Goal: Task Accomplishment & Management: Use online tool/utility

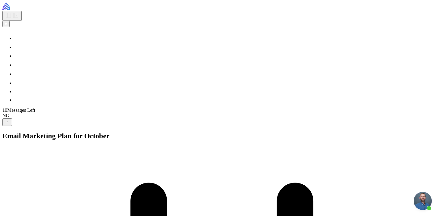
scroll to position [261, 0]
click at [9, 27] on button "+" at bounding box center [5, 24] width 7 height 6
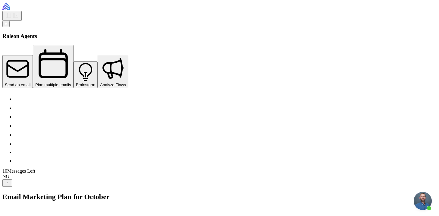
click at [7, 26] on span "+" at bounding box center [6, 24] width 2 height 5
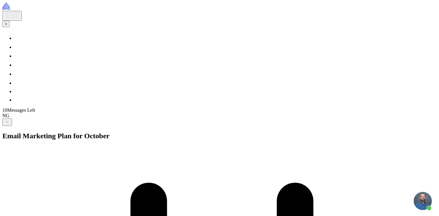
click at [7, 26] on span "+" at bounding box center [6, 24] width 2 height 5
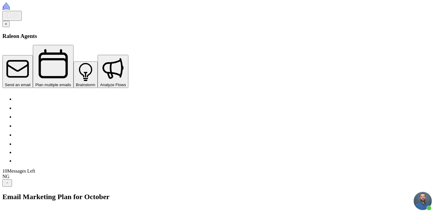
click at [7, 26] on span "+" at bounding box center [6, 24] width 2 height 5
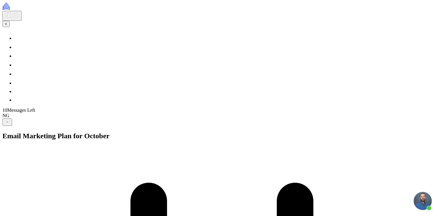
click at [13, 13] on icon at bounding box center [15, 15] width 5 height 5
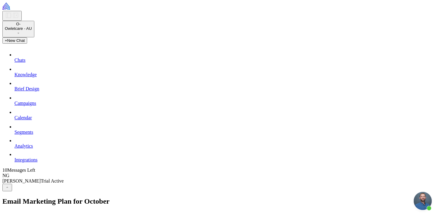
click at [21, 31] on icon at bounding box center [18, 33] width 5 height 5
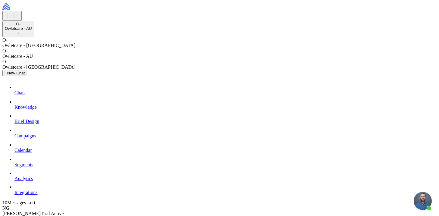
click at [21, 31] on icon at bounding box center [18, 33] width 5 height 5
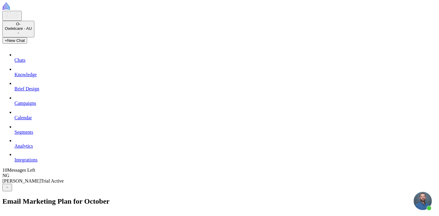
click at [21, 31] on icon at bounding box center [18, 33] width 5 height 5
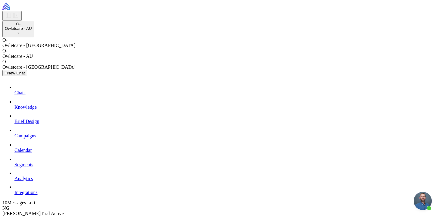
click at [12, 26] on div "O-" at bounding box center [18, 24] width 27 height 5
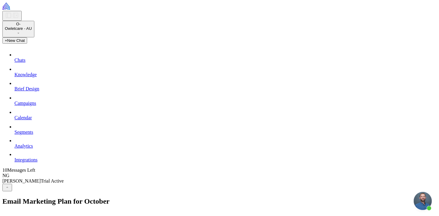
click at [11, 26] on div "O-" at bounding box center [18, 24] width 27 height 5
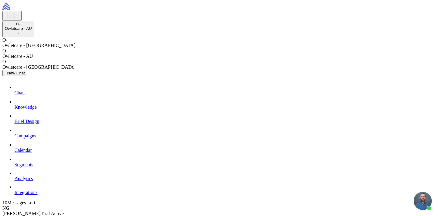
click at [21, 31] on icon at bounding box center [18, 33] width 5 height 5
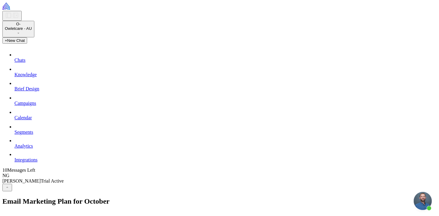
click at [22, 11] on button at bounding box center [11, 16] width 19 height 10
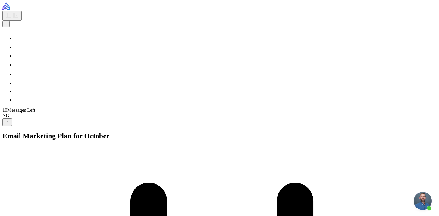
click at [7, 26] on span "+" at bounding box center [6, 24] width 2 height 5
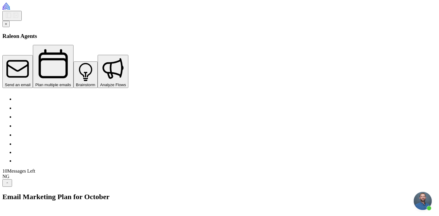
click at [12, 16] on div at bounding box center [221, 11] width 439 height 18
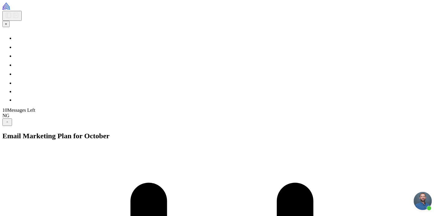
click at [12, 118] on div "NG" at bounding box center [221, 115] width 439 height 5
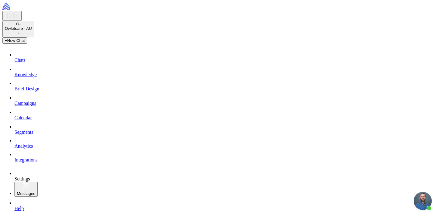
click at [21, 31] on icon at bounding box center [18, 33] width 5 height 5
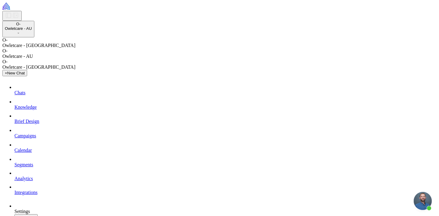
click at [51, 47] on span "Owletcare - [GEOGRAPHIC_DATA]" at bounding box center [38, 45] width 73 height 5
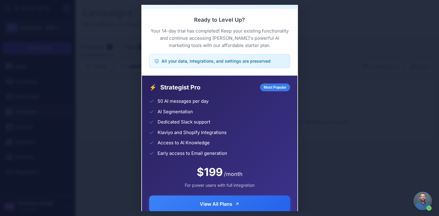
scroll to position [651, 0]
click at [17, 13] on div "Trial Complete Continue your AI marketing journey Ready to Level Up? Your 14-da…" at bounding box center [219, 108] width 439 height 206
click at [323, 26] on div "Trial Complete Continue your AI marketing journey Ready to Level Up? Your 14-da…" at bounding box center [219, 108] width 439 height 206
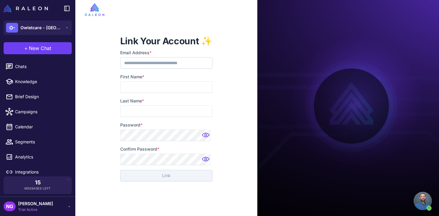
scroll to position [656, 0]
type input "*********"
click at [148, 84] on input "First Name *" at bounding box center [166, 86] width 92 height 11
type input "********"
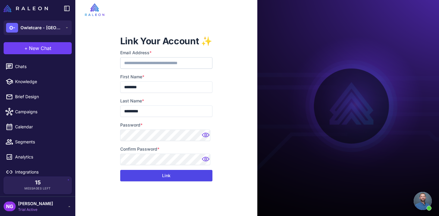
click at [160, 176] on button "Link" at bounding box center [166, 175] width 92 height 11
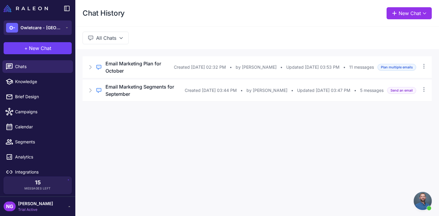
click at [67, 26] on icon at bounding box center [66, 27] width 5 height 5
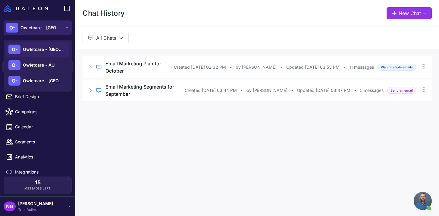
click at [67, 26] on icon at bounding box center [66, 27] width 5 height 5
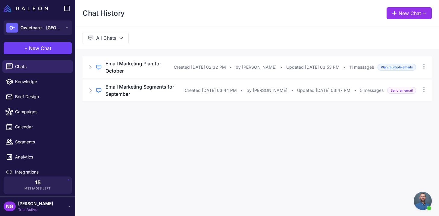
scroll to position [656, 0]
click at [65, 28] on icon at bounding box center [66, 27] width 5 height 5
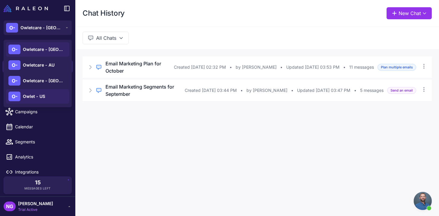
click at [38, 100] on div "O- Owlet - [GEOGRAPHIC_DATA]" at bounding box center [37, 96] width 63 height 14
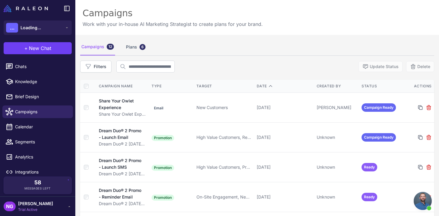
scroll to position [656, 0]
click at [48, 48] on span "New Chat" at bounding box center [40, 48] width 22 height 7
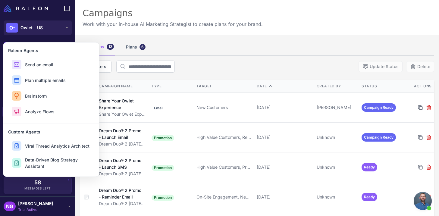
click at [61, 37] on div "O- Owlet - US" at bounding box center [37, 28] width 75 height 22
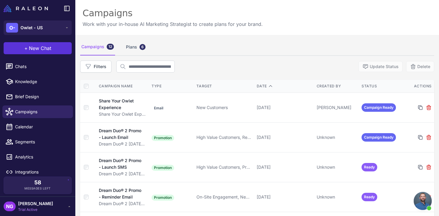
click at [26, 48] on span "+" at bounding box center [25, 48] width 3 height 7
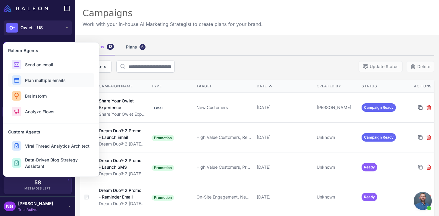
click at [37, 82] on span "Plan multiple emails" at bounding box center [45, 80] width 41 height 6
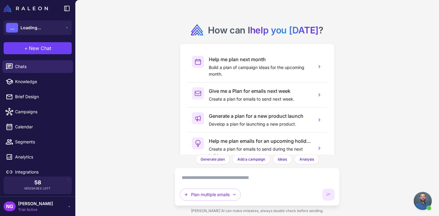
scroll to position [656, 0]
click at [199, 176] on textarea at bounding box center [257, 178] width 154 height 10
paste textarea "**********"
type textarea "**********"
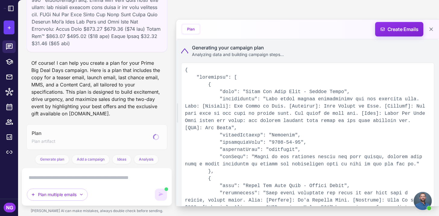
scroll to position [303, 0]
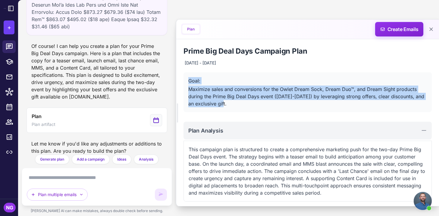
drag, startPoint x: 220, startPoint y: 106, endPoint x: 186, endPoint y: 83, distance: 41.2
click at [186, 82] on div "Goal: Maximize sales and conversions for the Owlet Dream Sock, Dream Duo™, and …" at bounding box center [307, 92] width 248 height 40
copy div "Goal: Maximize sales and conversions for the Owlet Dream Sock, Dream Duo™, and …"
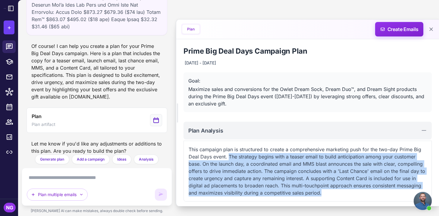
drag, startPoint x: 325, startPoint y: 194, endPoint x: 229, endPoint y: 157, distance: 102.8
click at [229, 157] on p "This campaign plan is structured to create a comprehensive marketing push for t…" at bounding box center [307, 171] width 238 height 51
copy p "The strategy begins with a teaser email to build anticipation among your custom…"
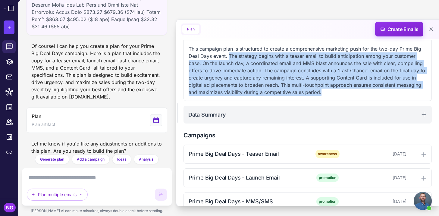
scroll to position [110, 0]
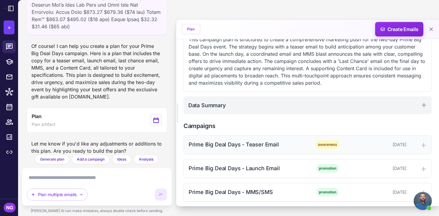
click at [226, 142] on div "Prime Big Deal Days - Teaser Email" at bounding box center [247, 144] width 118 height 8
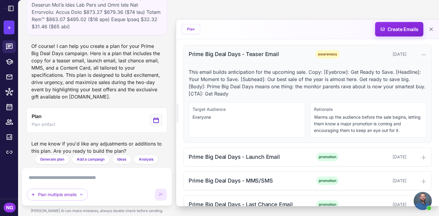
scroll to position [204, 0]
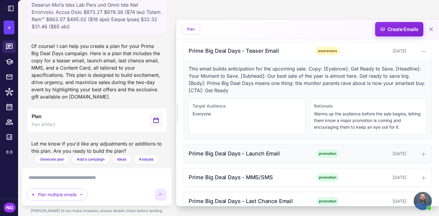
click at [228, 148] on div "Prime Big Deal Days - Launch Email promotion October 8, 2025" at bounding box center [307, 154] width 247 height 18
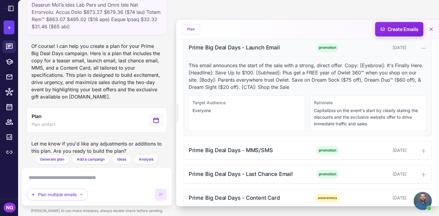
scroll to position [313, 0]
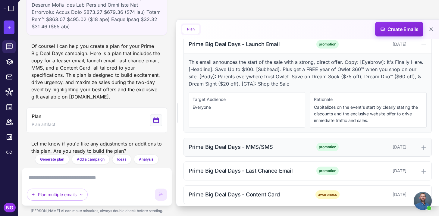
click at [228, 151] on div "Prime Big Deal Days - MMS/SMS" at bounding box center [247, 147] width 118 height 8
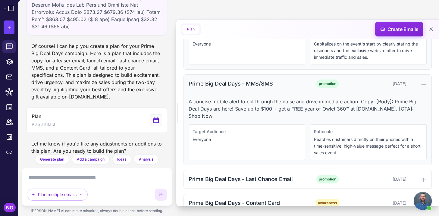
scroll to position [383, 0]
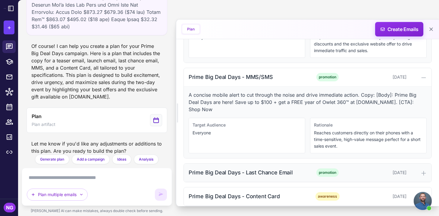
click at [230, 168] on div "Prime Big Deal Days - Last Chance Email" at bounding box center [247, 172] width 118 height 8
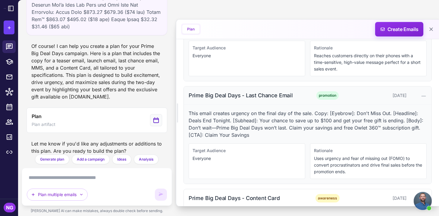
scroll to position [462, 0]
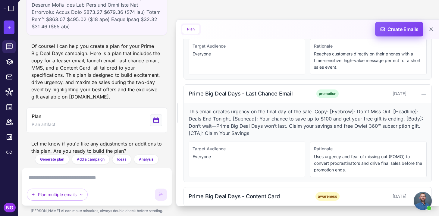
click at [392, 30] on span "Create Emails" at bounding box center [399, 29] width 53 height 14
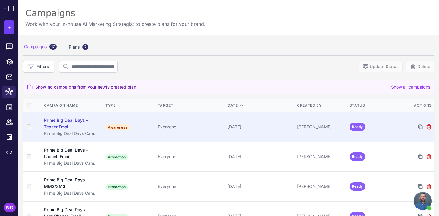
click at [63, 122] on div "Prime Big Deal Days - Teaser Email" at bounding box center [69, 123] width 51 height 13
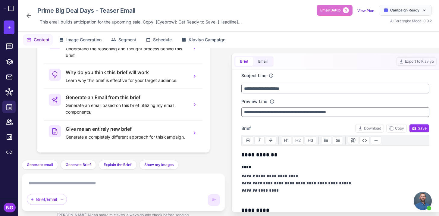
click at [117, 179] on textarea at bounding box center [123, 183] width 193 height 10
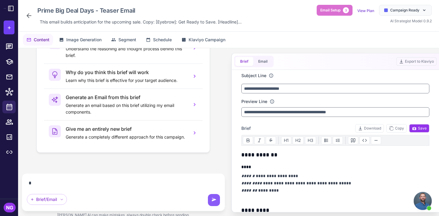
scroll to position [34, 0]
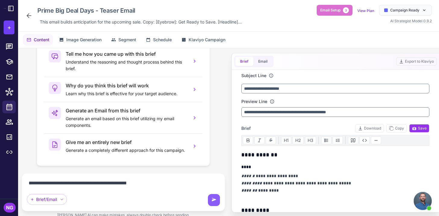
type textarea "**********"
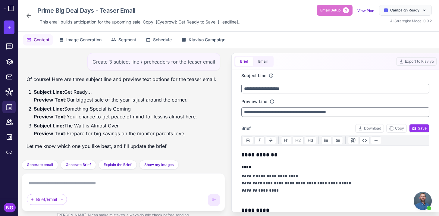
scroll to position [0, 0]
drag, startPoint x: 185, startPoint y: 135, endPoint x: 34, endPoint y: 93, distance: 157.4
click at [34, 93] on ol "Subject Line: Get Ready... Preview Text: Our biggest sale of the year is just a…" at bounding box center [121, 112] width 190 height 49
copy ol "Subject Line: Get Ready... Preview Text: Our biggest sale of the year is just a…"
click at [177, 95] on li "Subject Line: Get Ready... Preview Text: Our biggest sale of the year is just a…" at bounding box center [125, 96] width 182 height 16
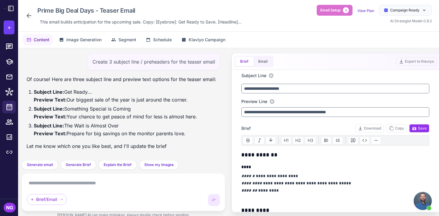
drag, startPoint x: 192, startPoint y: 99, endPoint x: 35, endPoint y: 88, distance: 158.2
click at [35, 88] on li "Subject Line: Get Ready... Preview Text: Our biggest sale of the year is just a…" at bounding box center [125, 96] width 182 height 16
drag, startPoint x: 190, startPoint y: 134, endPoint x: 28, endPoint y: 93, distance: 167.1
click at [28, 93] on ol "Subject Line: Get Ready... Preview Text: Our biggest sale of the year is just a…" at bounding box center [121, 112] width 190 height 49
copy ol "Subject Line: Get Ready... Preview Text: Our biggest sale of the year is just a…"
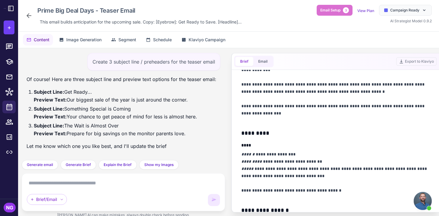
scroll to position [184, 0]
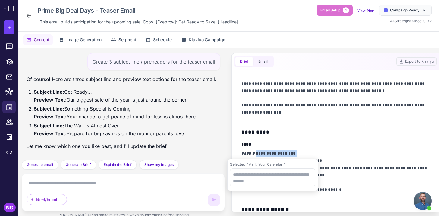
drag, startPoint x: 293, startPoint y: 153, endPoint x: 253, endPoint y: 153, distance: 40.3
click at [253, 153] on p "**********" at bounding box center [335, 175] width 188 height 51
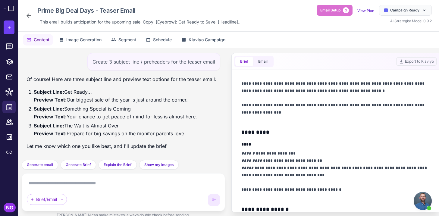
click at [321, 143] on h4 "****" at bounding box center [335, 144] width 188 height 6
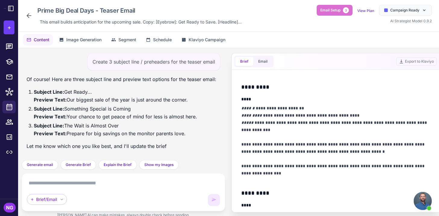
scroll to position [126, 0]
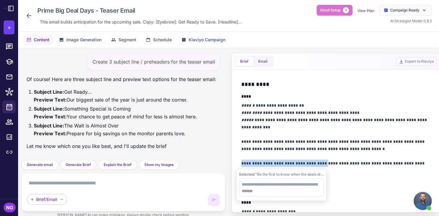
drag, startPoint x: 321, startPoint y: 164, endPoint x: 239, endPoint y: 163, distance: 82.5
click at [239, 163] on div "**********" at bounding box center [335, 141] width 203 height 142
copy p "**********"
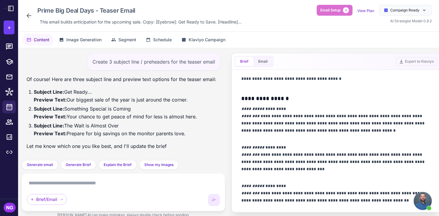
scroll to position [296, 0]
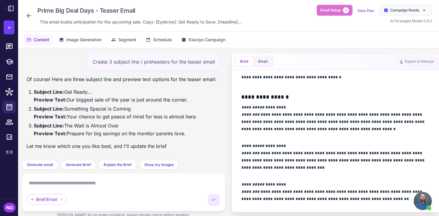
click at [30, 15] on icon at bounding box center [28, 15] width 7 height 7
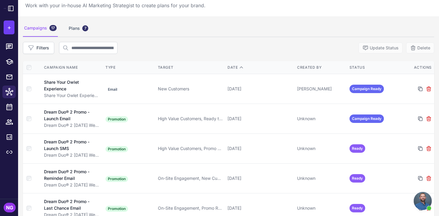
scroll to position [19, 0]
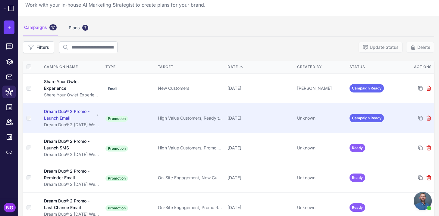
click at [71, 110] on div "Dream Duo® 2 Promo - Launch Email" at bounding box center [69, 114] width 51 height 13
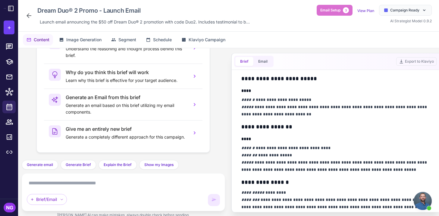
scroll to position [279, 0]
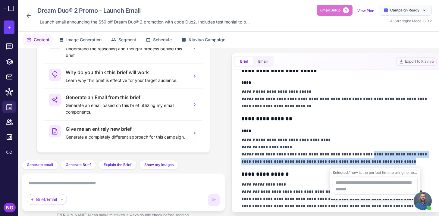
drag, startPoint x: 395, startPoint y: 163, endPoint x: 360, endPoint y: 157, distance: 35.1
click at [360, 157] on p "**********" at bounding box center [335, 150] width 188 height 29
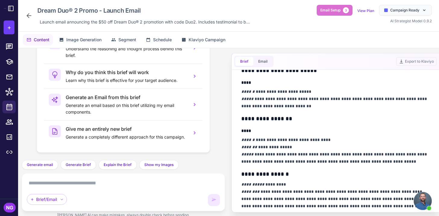
click at [317, 135] on div "**********" at bounding box center [335, 40] width 188 height 338
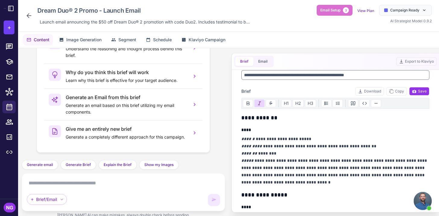
scroll to position [0, 0]
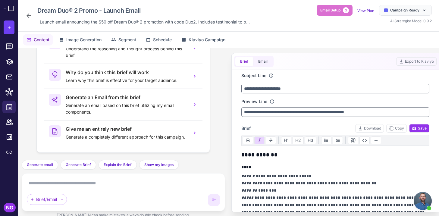
click at [106, 180] on textarea at bounding box center [123, 183] width 193 height 10
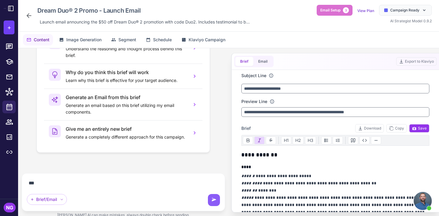
scroll to position [34, 0]
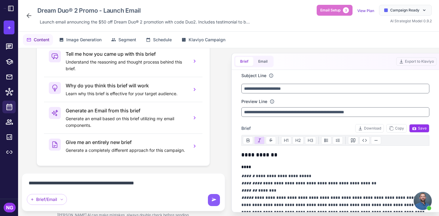
type textarea "**********"
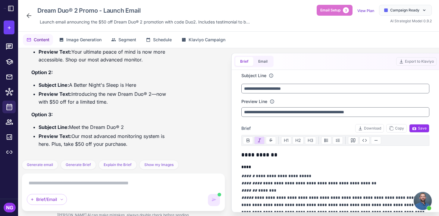
scroll to position [101, 0]
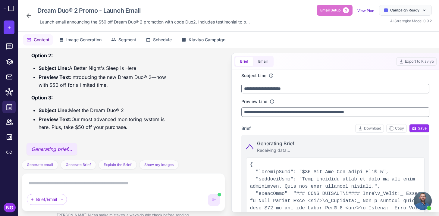
type input "**********"
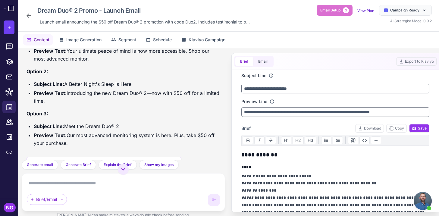
scroll to position [76, 0]
